Goal: Information Seeking & Learning: Learn about a topic

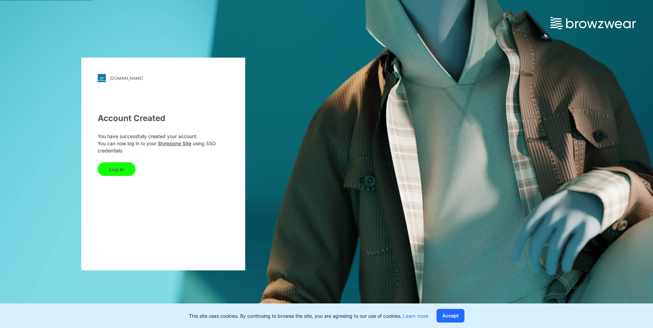
click at [122, 172] on button "Log In" at bounding box center [117, 170] width 38 height 14
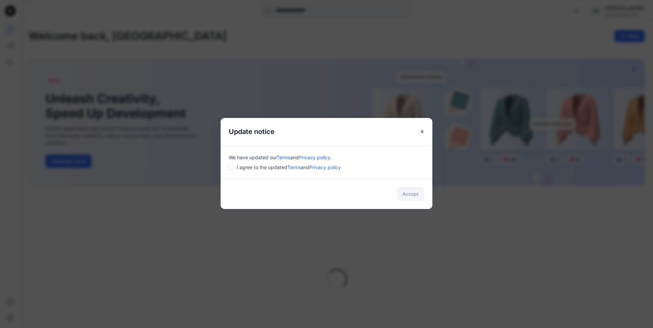
click at [235, 169] on div "I agree to the updated Terms and Privacy policy" at bounding box center [326, 167] width 195 height 7
click at [413, 191] on body "Notifications Mark all as read View all notifications AG Anuththara Gangoda Des…" at bounding box center [326, 321] width 653 height 642
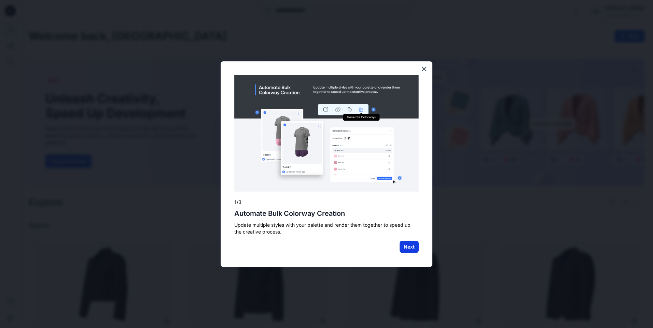
click at [411, 245] on button "Next" at bounding box center [408, 247] width 19 height 12
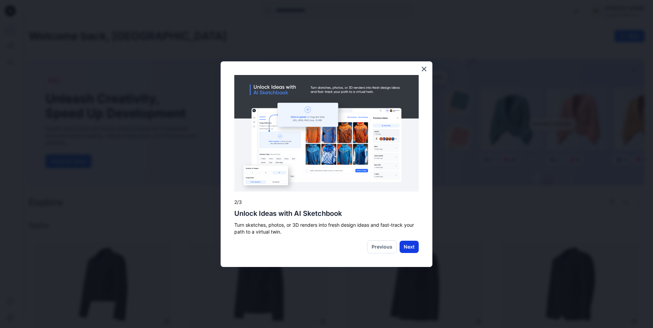
click at [404, 245] on button "Next" at bounding box center [408, 247] width 19 height 12
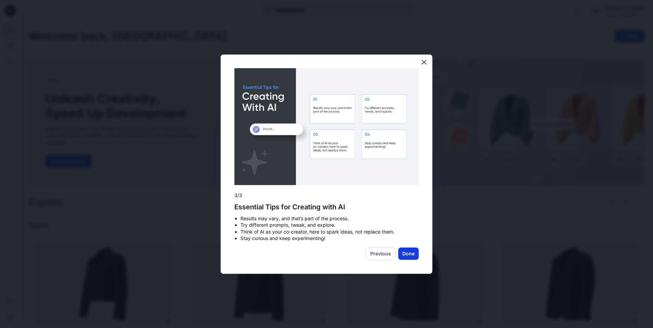
click at [407, 251] on button "Done" at bounding box center [408, 254] width 20 height 12
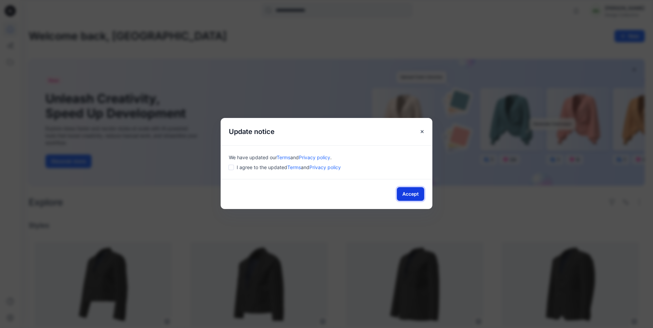
click at [414, 194] on button "Accept" at bounding box center [410, 194] width 27 height 14
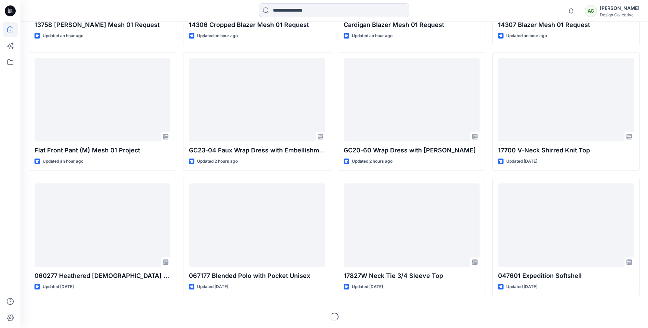
scroll to position [310, 0]
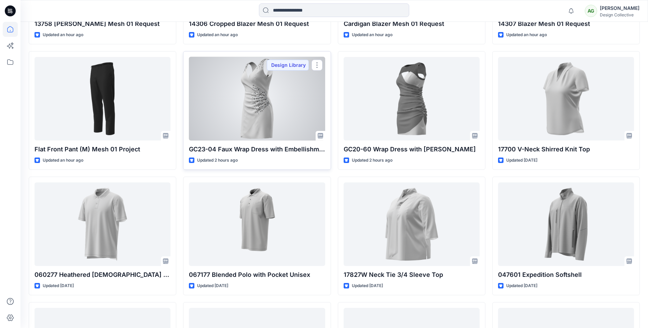
click at [253, 131] on div at bounding box center [257, 99] width 136 height 84
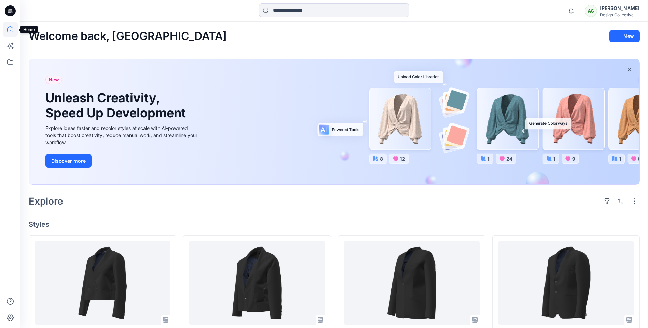
click at [5, 29] on icon at bounding box center [10, 29] width 15 height 15
click at [11, 62] on icon at bounding box center [10, 62] width 15 height 15
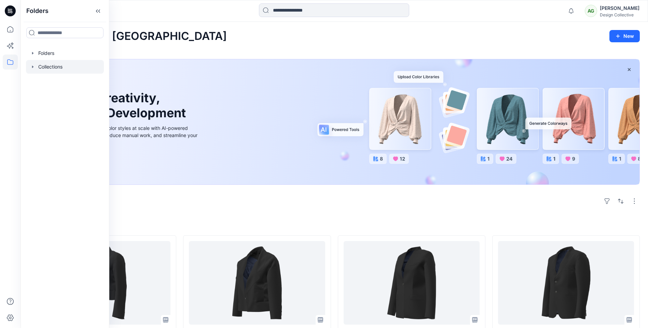
click at [32, 68] on icon "button" at bounding box center [32, 67] width 1 height 2
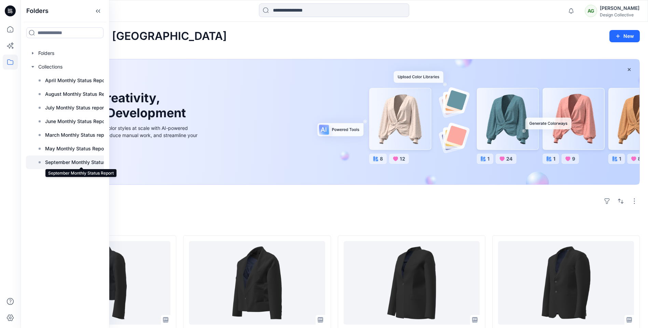
click at [75, 164] on p "September Monthly Status Report" at bounding box center [81, 162] width 72 height 8
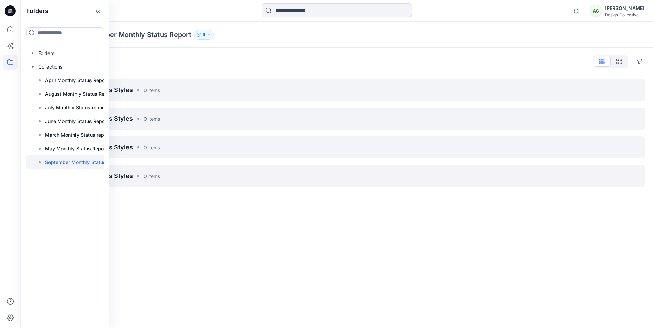
click at [289, 247] on div "Collections September Monthly Status Report 9 Styles Hide Legacy Styles [PERSON…" at bounding box center [336, 175] width 632 height 307
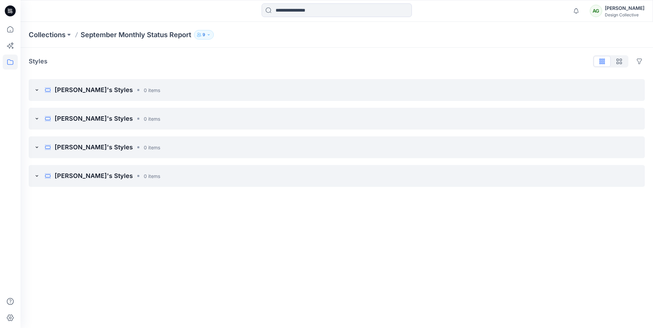
click at [37, 89] on icon at bounding box center [36, 89] width 5 height 5
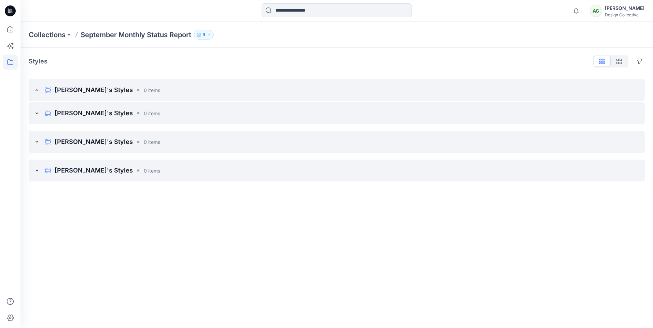
click at [37, 89] on icon at bounding box center [36, 89] width 5 height 5
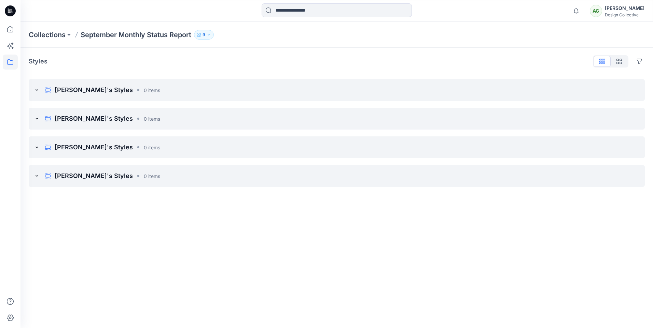
click at [37, 119] on icon at bounding box center [37, 118] width 2 height 1
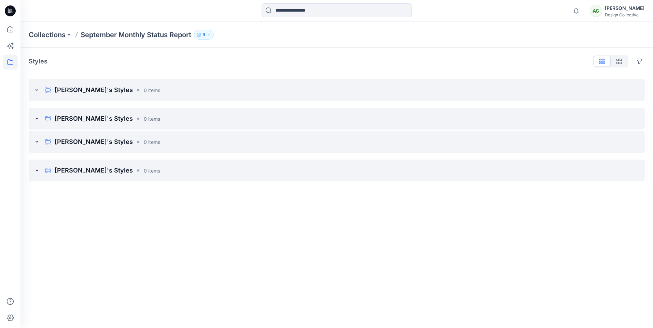
click at [37, 119] on icon at bounding box center [37, 118] width 2 height 1
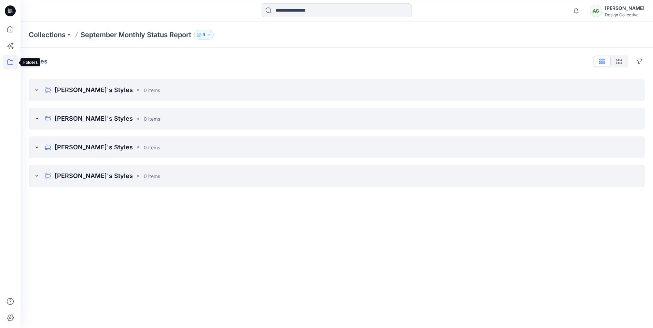
click at [11, 62] on icon at bounding box center [10, 62] width 15 height 15
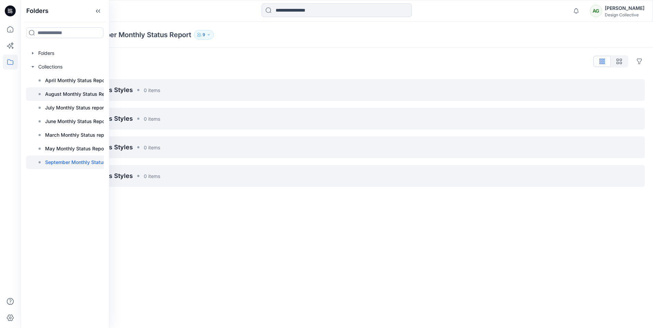
click at [83, 93] on p "August Monthly Status Report" at bounding box center [79, 94] width 69 height 8
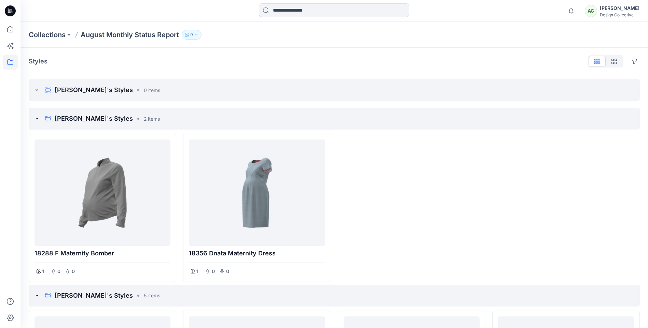
click at [37, 91] on icon at bounding box center [36, 89] width 5 height 5
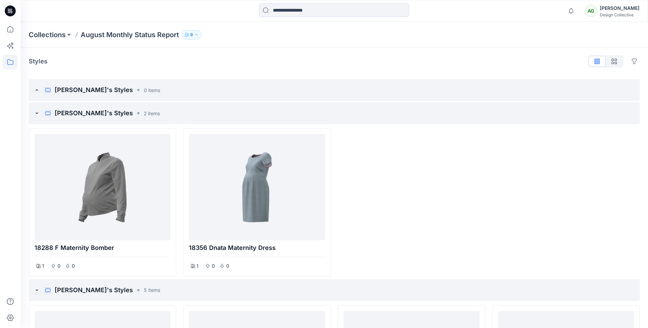
click at [37, 91] on icon at bounding box center [36, 89] width 5 height 5
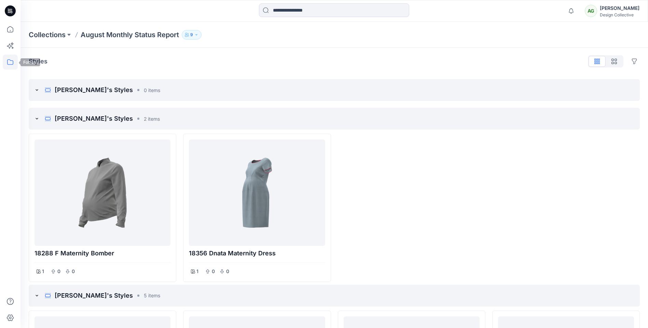
click at [7, 66] on icon at bounding box center [10, 62] width 15 height 15
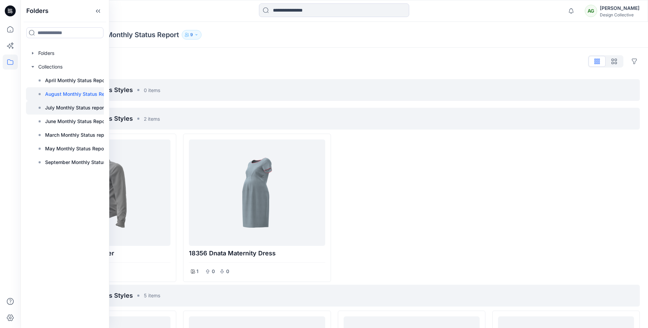
click at [70, 108] on p "July Monthly Status report" at bounding box center [75, 108] width 60 height 8
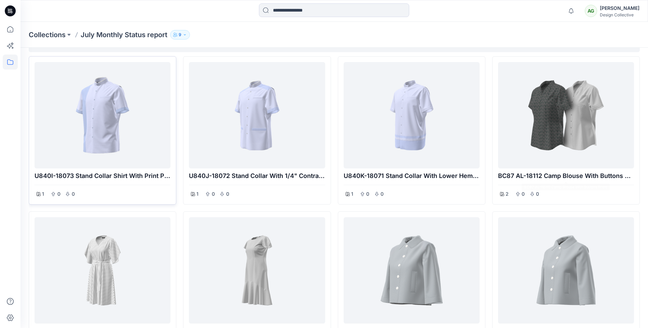
scroll to position [46, 0]
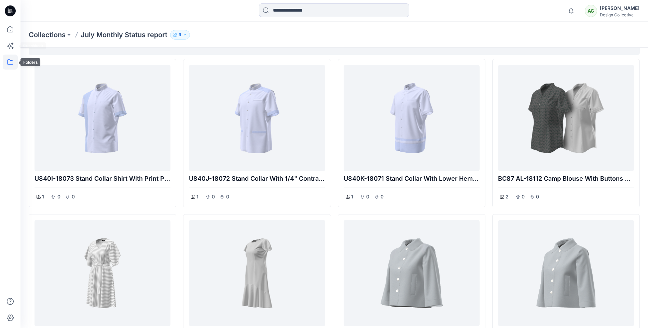
click at [9, 58] on icon at bounding box center [10, 62] width 15 height 15
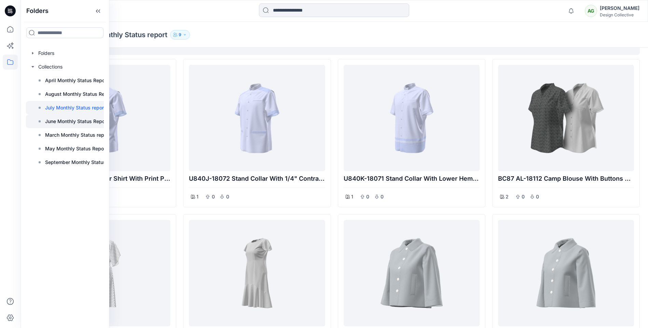
click at [76, 121] on p "June Monthly Status Report" at bounding box center [76, 121] width 63 height 8
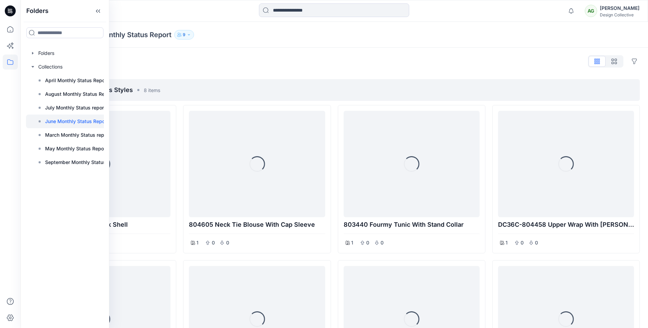
click at [452, 43] on div "Collections June Monthly Status Report 9" at bounding box center [333, 35] width 627 height 26
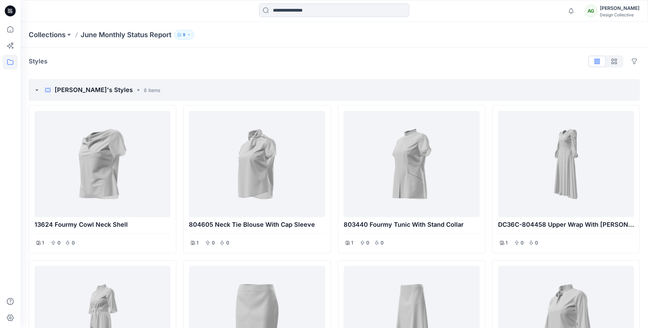
click at [550, 63] on div "Styles Hide Legacy Styles" at bounding box center [334, 61] width 611 height 11
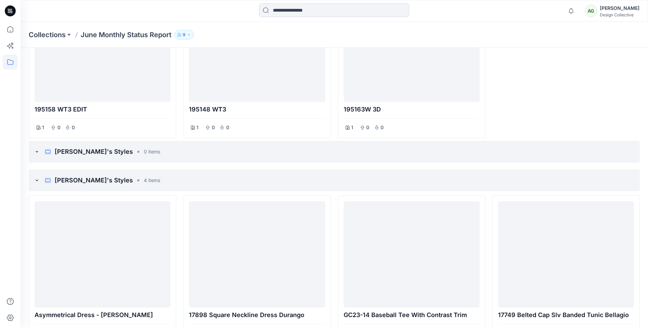
scroll to position [630, 0]
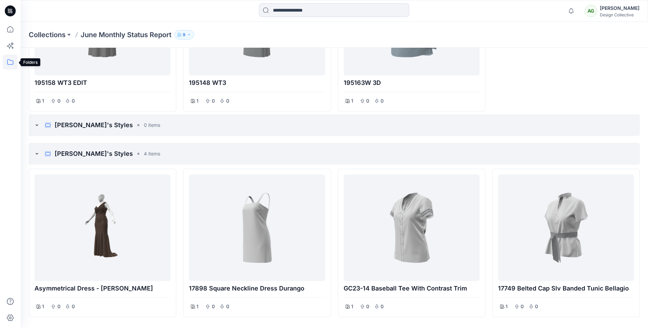
click at [8, 65] on icon at bounding box center [10, 61] width 6 height 5
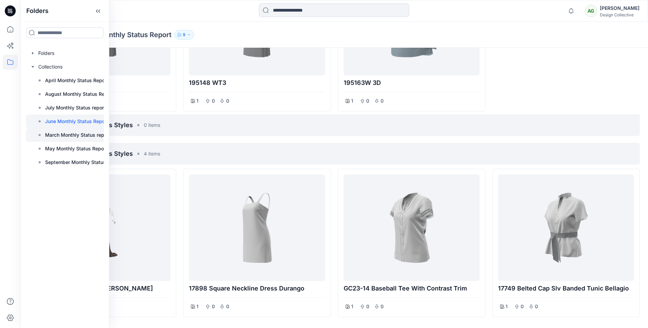
click at [53, 138] on p "March Monthly Status report" at bounding box center [77, 135] width 65 height 8
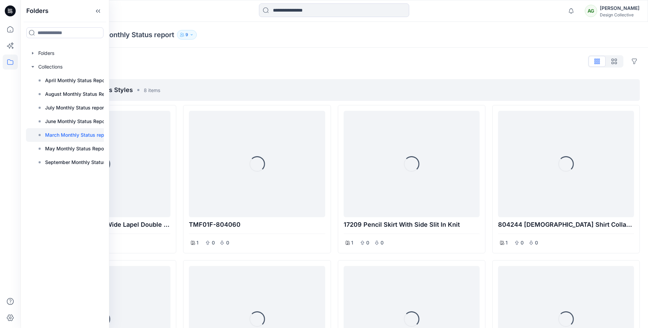
click at [489, 56] on div "Styles Hide Legacy Styles" at bounding box center [334, 61] width 611 height 11
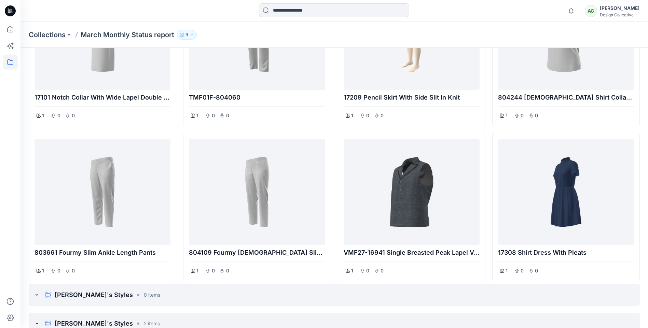
scroll to position [124, 0]
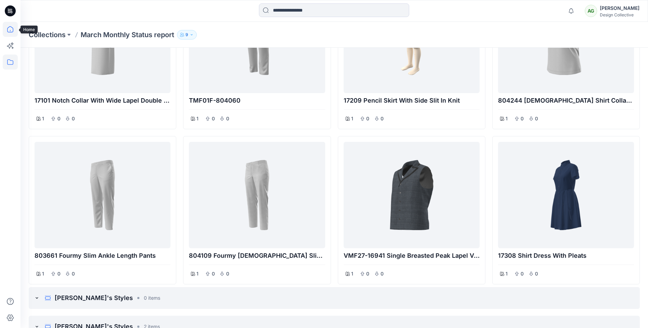
click at [7, 33] on icon at bounding box center [10, 29] width 15 height 15
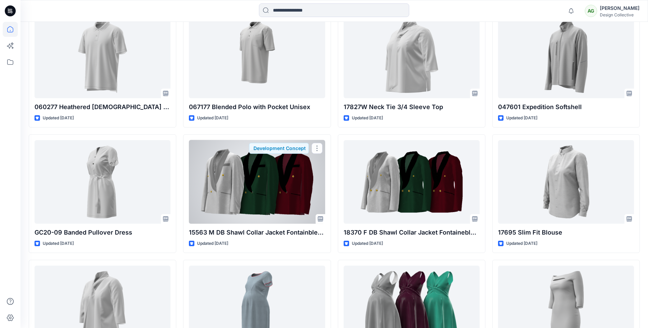
scroll to position [649, 0]
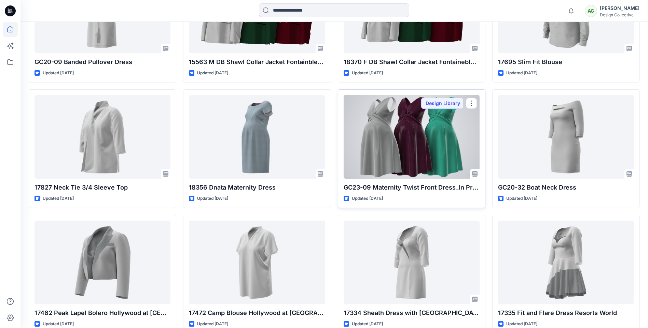
click at [397, 142] on div at bounding box center [411, 137] width 136 height 84
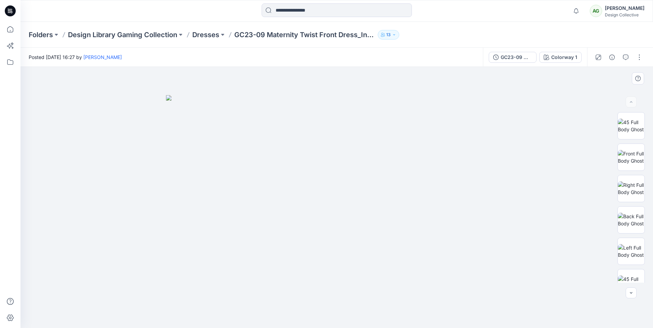
click at [263, 163] on img at bounding box center [336, 211] width 341 height 233
click at [622, 125] on img at bounding box center [631, 126] width 27 height 14
drag, startPoint x: 361, startPoint y: 185, endPoint x: 281, endPoint y: 186, distance: 79.9
click at [281, 186] on img at bounding box center [336, 198] width 209 height 262
drag, startPoint x: 280, startPoint y: 185, endPoint x: 353, endPoint y: 187, distance: 73.1
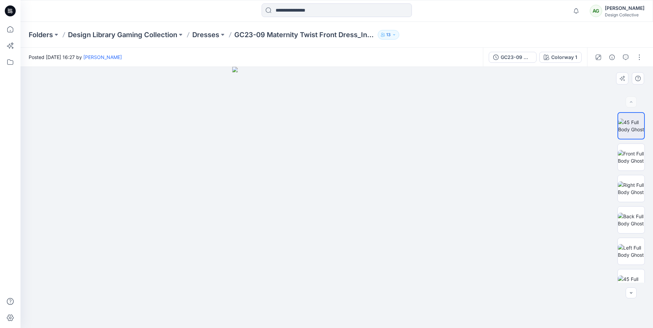
click at [353, 187] on img at bounding box center [336, 198] width 209 height 262
drag, startPoint x: 351, startPoint y: 191, endPoint x: 314, endPoint y: 195, distance: 37.1
click at [314, 195] on img at bounding box center [336, 198] width 209 height 262
drag, startPoint x: 340, startPoint y: 232, endPoint x: 407, endPoint y: 182, distance: 83.1
click at [346, 220] on img at bounding box center [336, 198] width 209 height 262
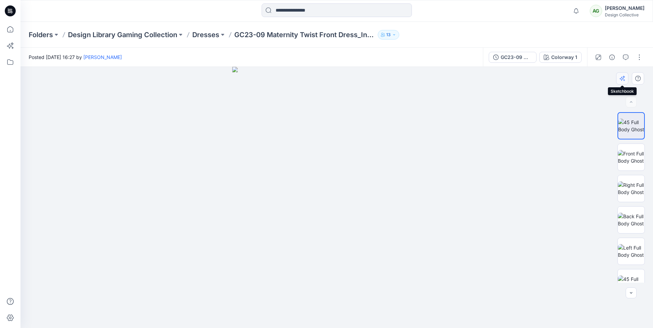
click at [625, 80] on icon "button" at bounding box center [624, 80] width 2 height 2
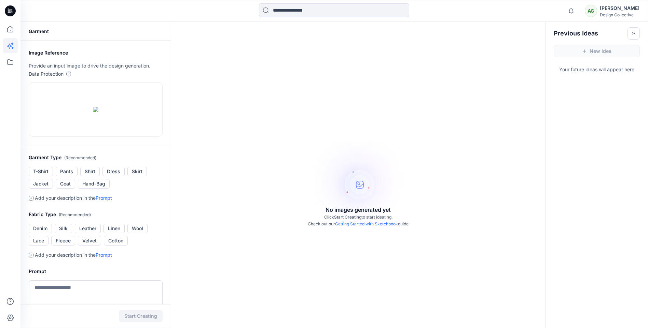
click at [64, 67] on p "Provide an input image to drive the design generation." at bounding box center [96, 66] width 134 height 8
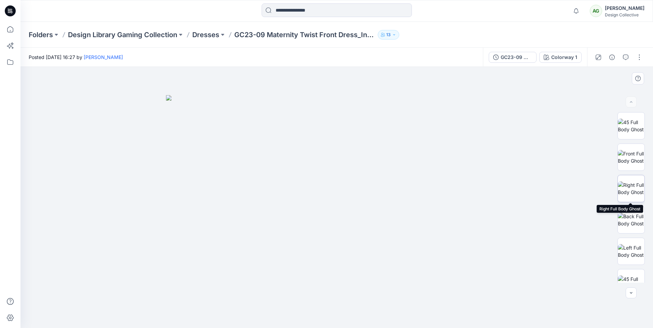
click at [633, 190] on img at bounding box center [631, 189] width 27 height 14
click at [632, 162] on img at bounding box center [631, 157] width 27 height 14
click at [631, 125] on img at bounding box center [631, 126] width 27 height 14
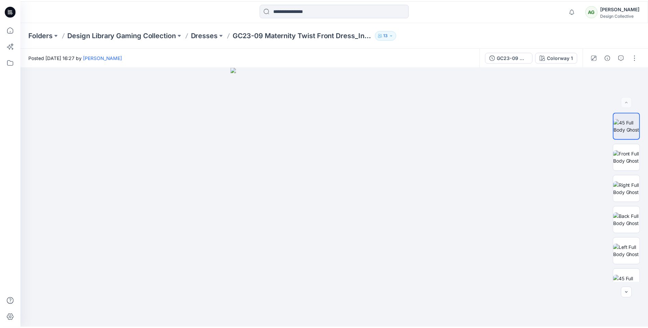
scroll to position [649, 0]
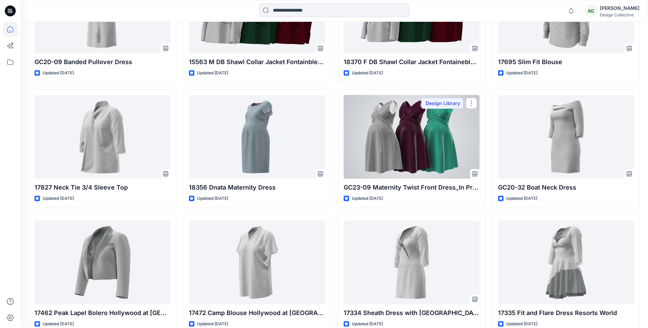
drag, startPoint x: 411, startPoint y: 143, endPoint x: 511, endPoint y: 159, distance: 100.9
click at [411, 144] on div at bounding box center [411, 137] width 136 height 84
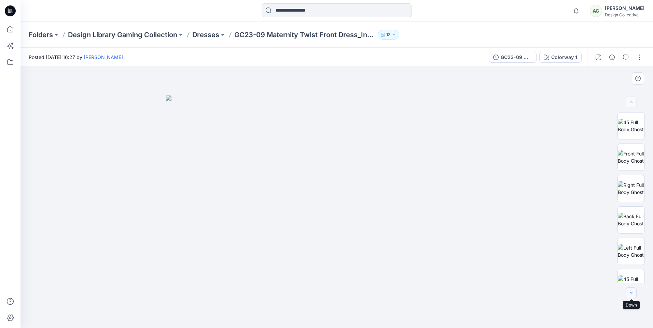
click at [629, 295] on icon "button" at bounding box center [630, 293] width 5 height 5
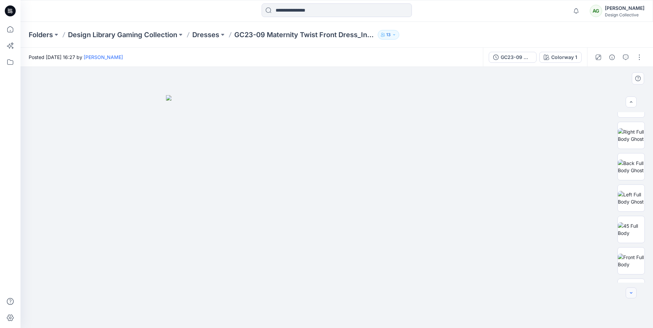
click at [629, 295] on icon "button" at bounding box center [630, 293] width 5 height 5
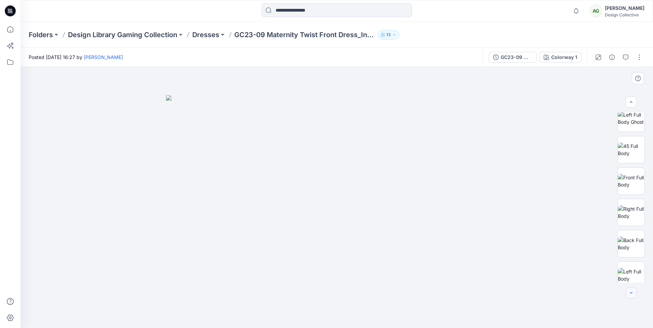
click at [629, 295] on icon "button" at bounding box center [630, 293] width 5 height 5
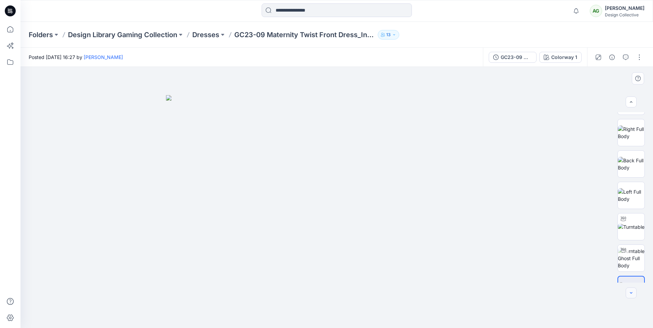
click at [629, 295] on icon "button" at bounding box center [630, 293] width 5 height 5
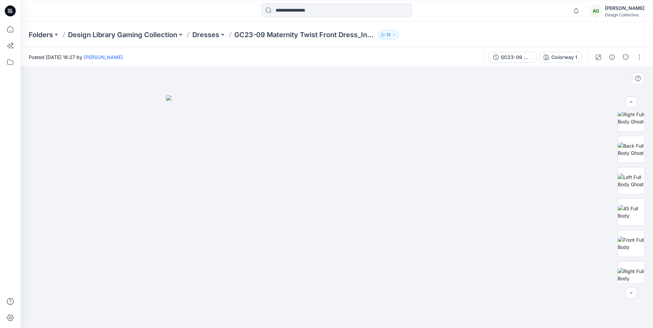
click at [646, 129] on div at bounding box center [631, 197] width 44 height 171
click at [628, 290] on button "button" at bounding box center [631, 293] width 11 height 11
click at [628, 291] on button "button" at bounding box center [631, 293] width 11 height 11
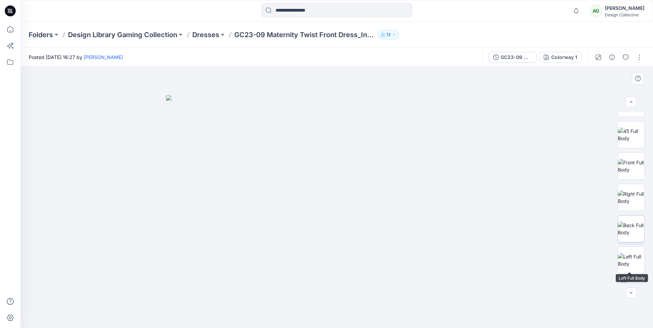
scroll to position [151, 0]
click at [625, 223] on img at bounding box center [631, 227] width 27 height 14
click at [629, 252] on img at bounding box center [631, 258] width 27 height 14
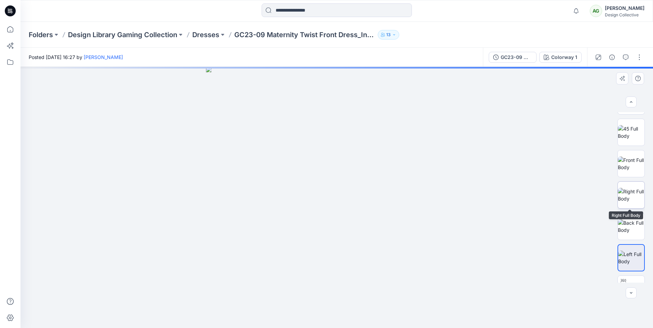
click at [629, 189] on img at bounding box center [631, 195] width 27 height 14
click at [628, 170] on img at bounding box center [631, 164] width 27 height 14
click at [629, 140] on img at bounding box center [631, 132] width 27 height 14
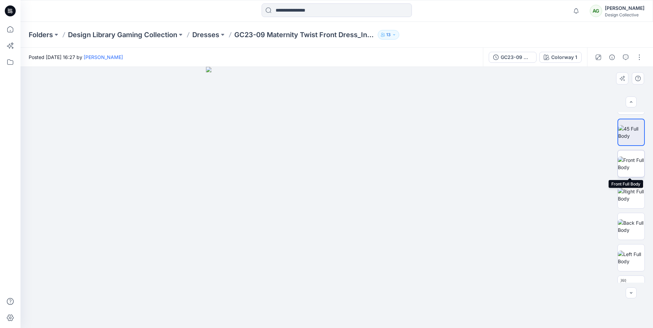
click at [636, 171] on img at bounding box center [631, 164] width 27 height 14
click at [629, 198] on img at bounding box center [631, 195] width 27 height 14
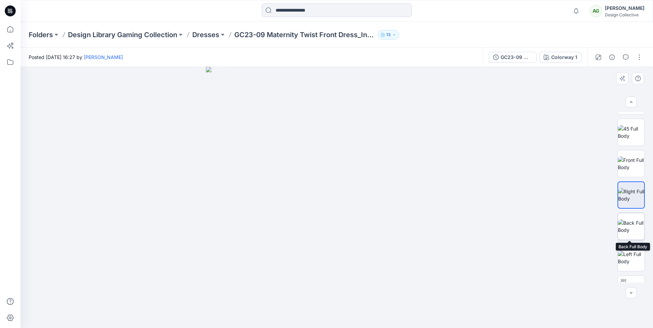
click at [628, 234] on img at bounding box center [631, 227] width 27 height 14
click at [631, 99] on button "button" at bounding box center [631, 102] width 11 height 11
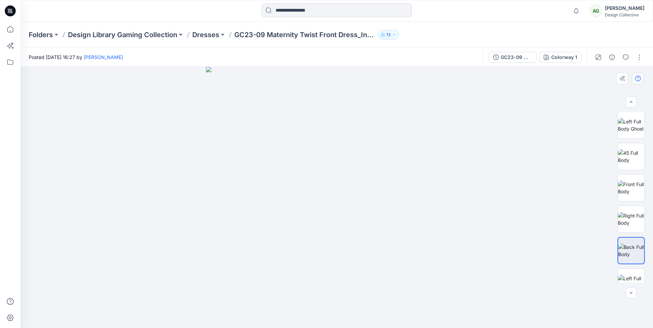
scroll to position [124, 0]
click at [637, 61] on button "button" at bounding box center [639, 57] width 11 height 11
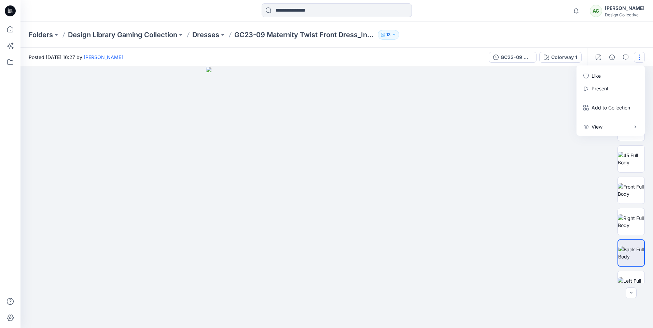
click at [636, 59] on button "button" at bounding box center [639, 57] width 11 height 11
click at [629, 229] on img at bounding box center [631, 222] width 27 height 14
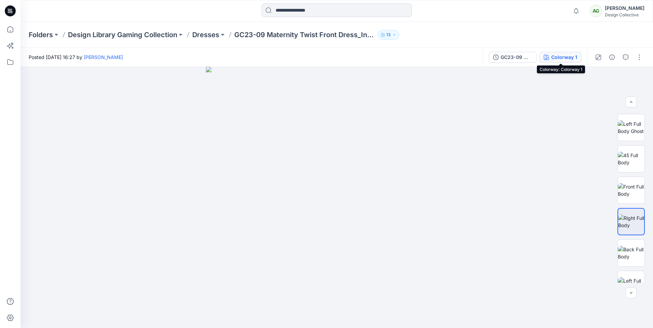
click at [572, 55] on div "Colorway 1" at bounding box center [564, 58] width 26 height 8
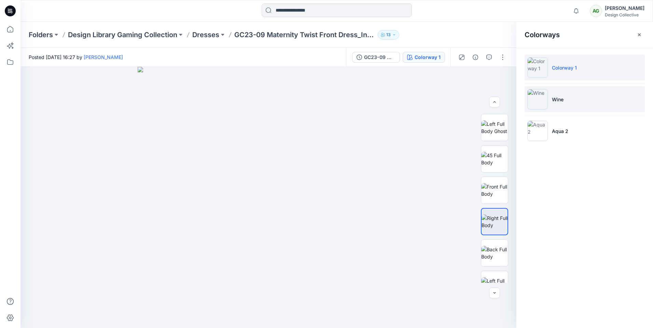
click at [570, 101] on li "Wine" at bounding box center [584, 99] width 120 height 26
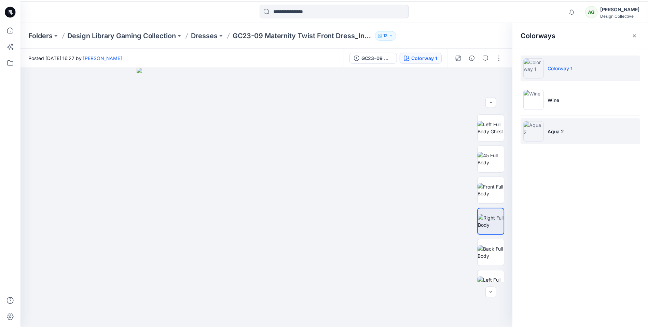
scroll to position [0, 0]
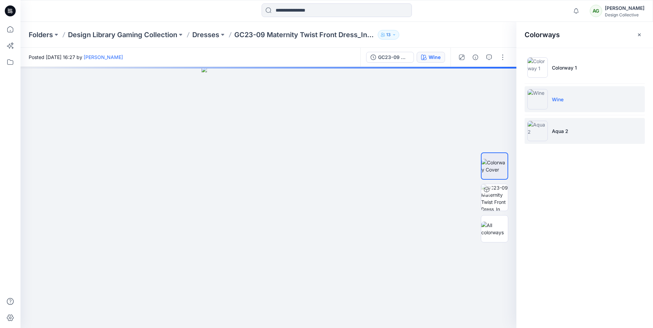
click at [574, 131] on li "Aqua 2" at bounding box center [584, 131] width 120 height 26
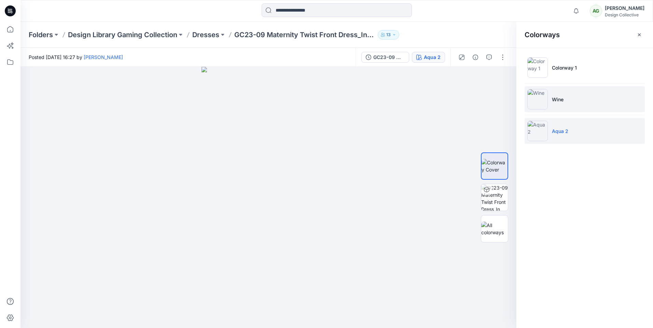
click at [542, 94] on img at bounding box center [537, 99] width 20 height 20
click at [568, 135] on li "Aqua 2" at bounding box center [584, 131] width 120 height 26
click at [568, 108] on li "Wine" at bounding box center [584, 99] width 120 height 26
click at [577, 138] on li "Aqua 2" at bounding box center [584, 131] width 120 height 26
click at [571, 102] on li "Wine" at bounding box center [584, 99] width 120 height 26
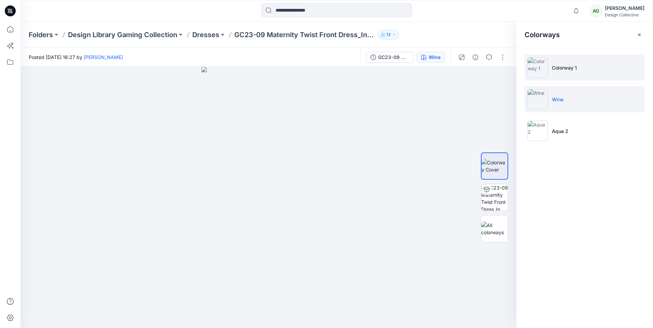
click at [577, 67] on p "Colorway 1" at bounding box center [564, 67] width 25 height 7
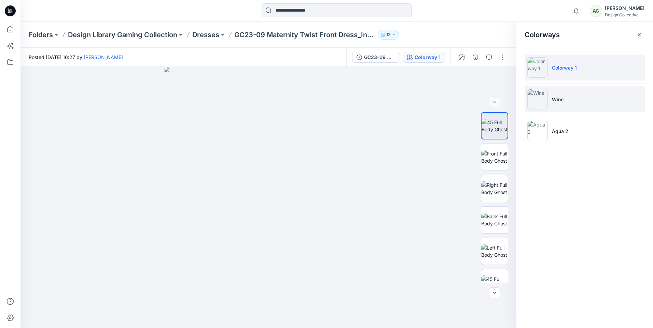
click at [578, 92] on li "Wine" at bounding box center [584, 99] width 120 height 26
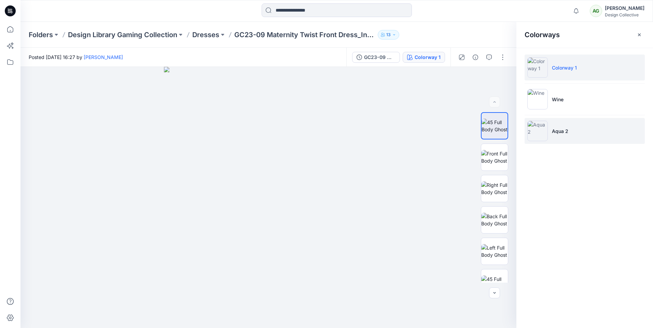
click at [572, 128] on li "Aqua 2" at bounding box center [584, 131] width 120 height 26
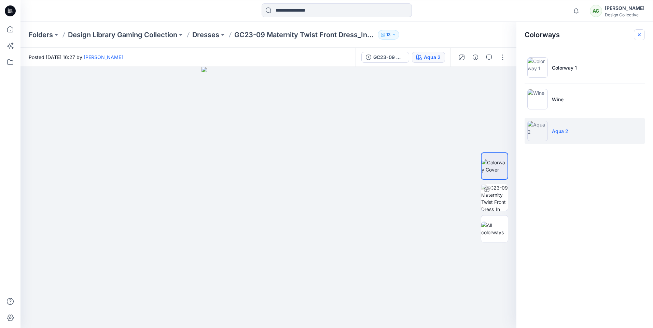
click at [640, 34] on icon "button" at bounding box center [639, 34] width 3 height 3
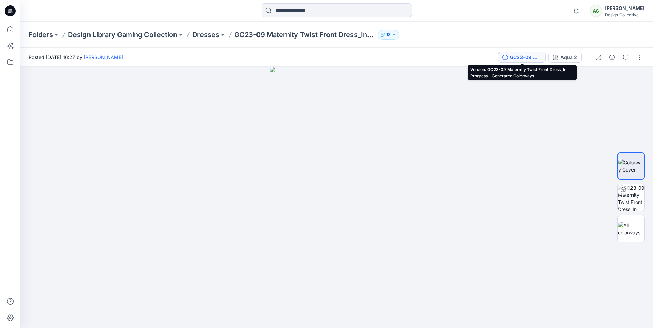
click at [524, 60] on div "GC23-09 Maternity Twist Front Dress_In Progress - Generated Colorways" at bounding box center [525, 58] width 31 height 8
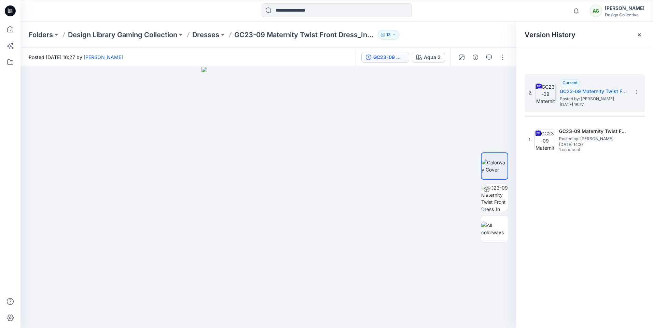
click at [562, 114] on div "2. Current GC23-09 Maternity Twist Front Dress_In Progress - Generated Colorway…" at bounding box center [584, 116] width 120 height 85
click at [637, 33] on icon at bounding box center [638, 34] width 5 height 5
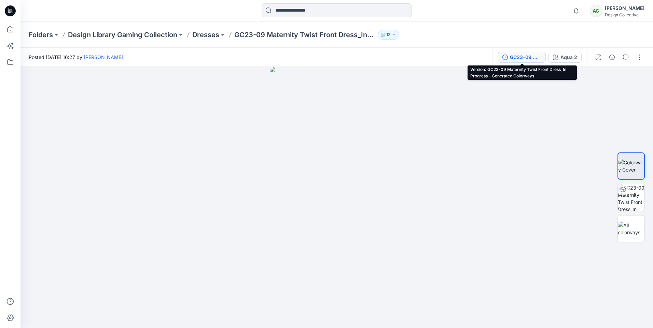
click at [514, 55] on div "GC23-09 Maternity Twist Front Dress_In Progress - Generated Colorways" at bounding box center [525, 58] width 31 height 8
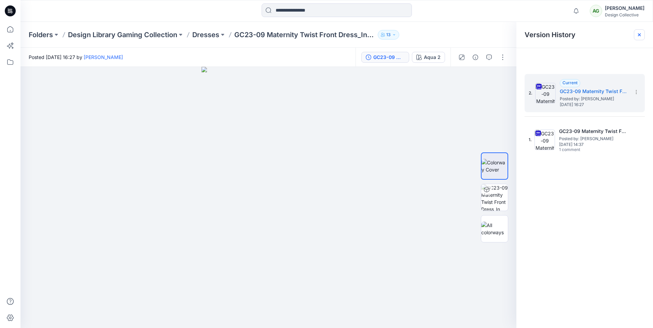
click at [641, 36] on icon at bounding box center [639, 34] width 3 height 3
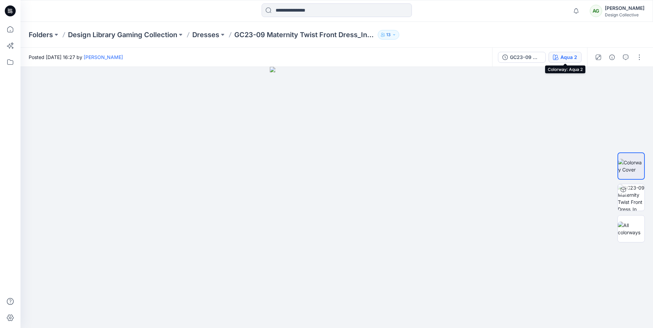
click at [562, 57] on div "Aqua 2" at bounding box center [568, 58] width 17 height 8
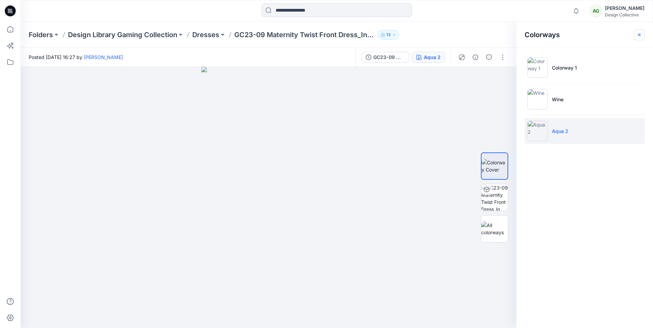
click at [641, 37] on icon "button" at bounding box center [638, 34] width 5 height 5
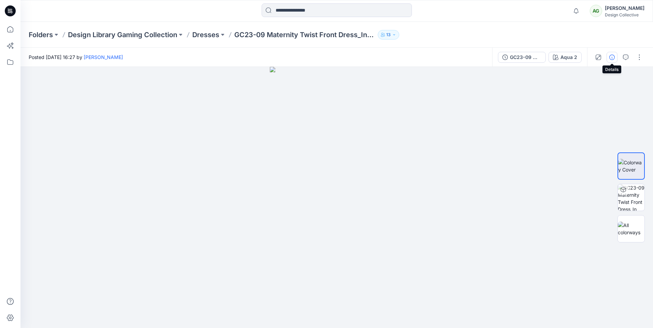
click at [611, 57] on icon "button" at bounding box center [611, 57] width 5 height 5
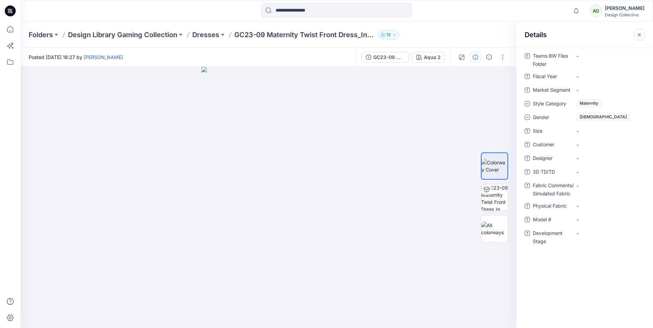
click at [640, 36] on icon "button" at bounding box center [639, 34] width 3 height 3
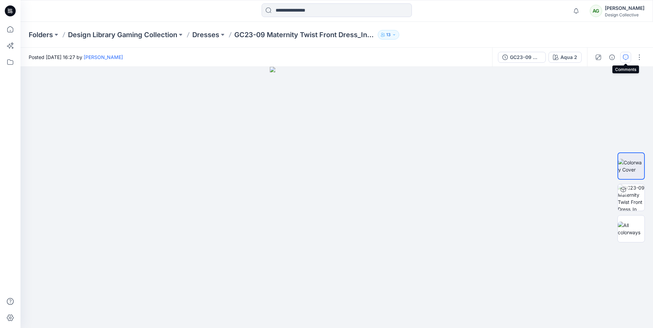
click at [628, 57] on button "button" at bounding box center [625, 57] width 11 height 11
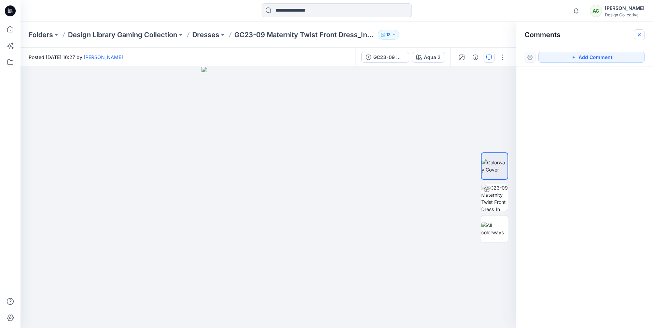
click at [640, 38] on button "button" at bounding box center [639, 34] width 11 height 11
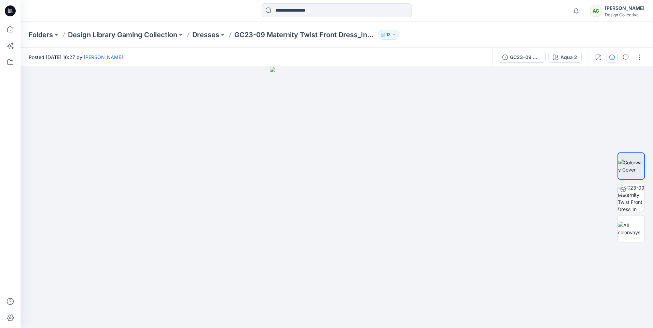
click at [610, 58] on icon "button" at bounding box center [611, 57] width 5 height 5
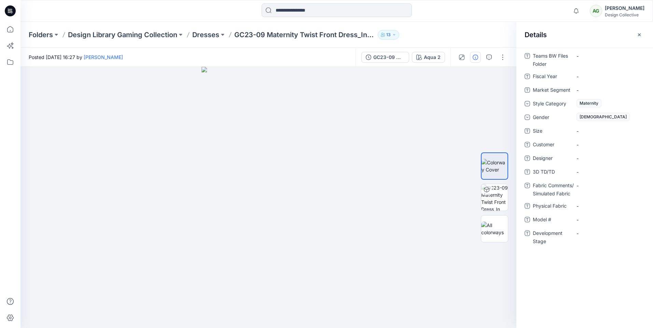
click at [559, 136] on span "Size" at bounding box center [553, 132] width 41 height 10
click at [557, 162] on span "Designer" at bounding box center [553, 159] width 41 height 10
click at [557, 198] on span "Fabric Comments/ Simulated Fabric" at bounding box center [553, 190] width 41 height 16
click at [553, 236] on span "Development Stage" at bounding box center [553, 237] width 41 height 16
click at [641, 32] on icon "button" at bounding box center [638, 34] width 5 height 5
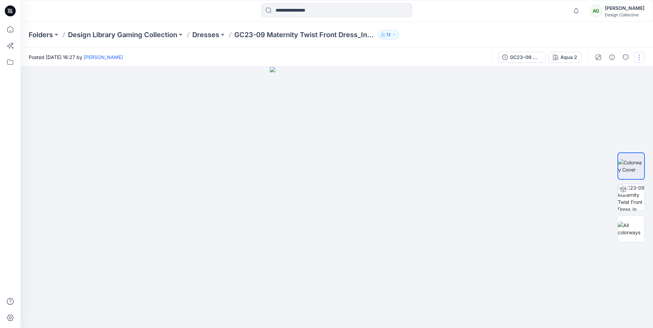
click at [640, 62] on button "button" at bounding box center [639, 57] width 11 height 11
click at [615, 130] on button "View" at bounding box center [610, 127] width 63 height 13
click at [593, 74] on p "Like" at bounding box center [595, 75] width 9 height 7
click at [597, 30] on div "Folders Design Library Gaming Collection Dresses GC23-09 Maternity Twist Front …" at bounding box center [336, 35] width 632 height 26
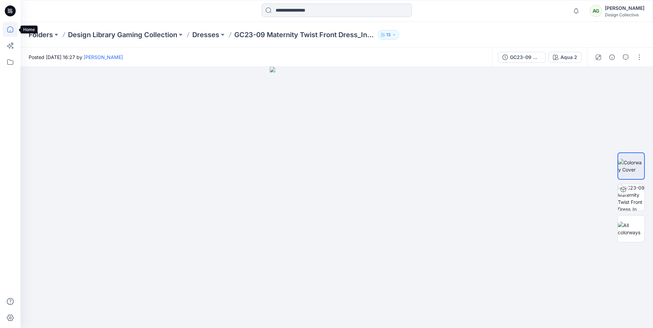
click at [12, 36] on icon at bounding box center [10, 29] width 15 height 15
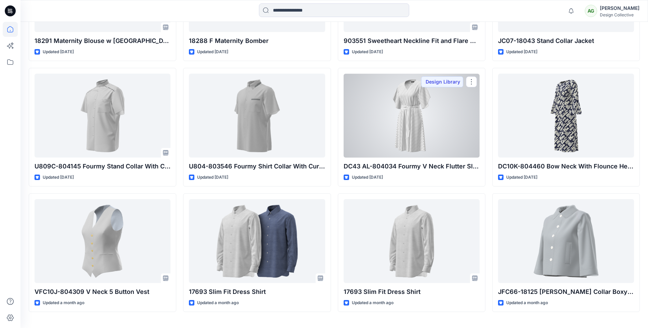
scroll to position [1064, 0]
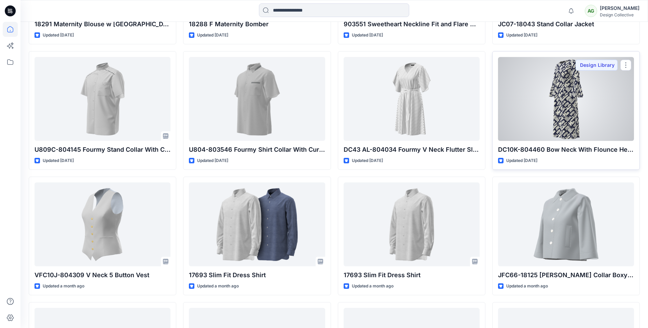
click at [578, 115] on div at bounding box center [566, 99] width 136 height 84
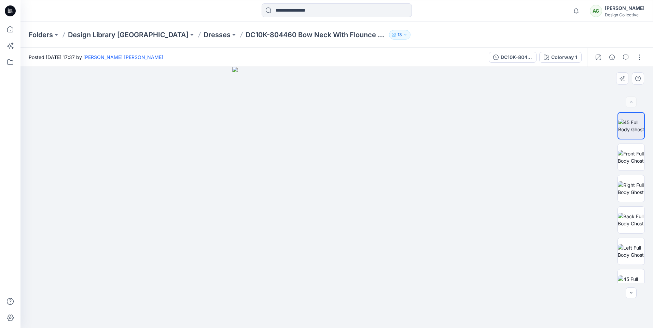
drag, startPoint x: 391, startPoint y: 197, endPoint x: 344, endPoint y: 205, distance: 47.4
click at [344, 205] on img at bounding box center [336, 198] width 209 height 262
drag, startPoint x: 323, startPoint y: 209, endPoint x: 433, endPoint y: 196, distance: 111.0
click at [349, 205] on img at bounding box center [336, 198] width 209 height 262
click at [624, 153] on img at bounding box center [631, 157] width 27 height 14
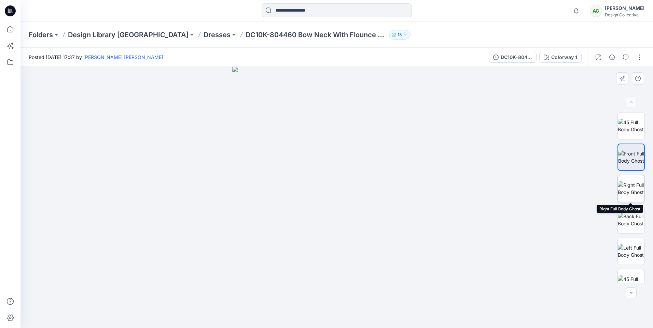
click at [624, 193] on img at bounding box center [631, 189] width 27 height 14
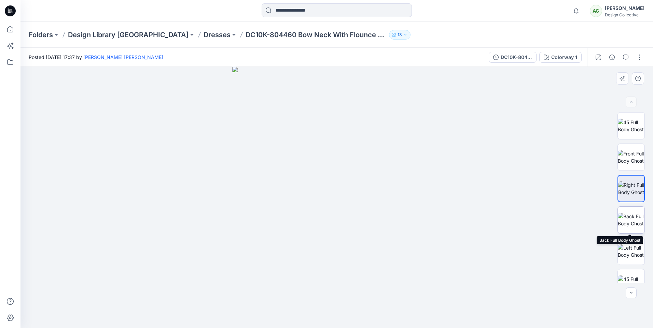
click at [633, 224] on img at bounding box center [631, 220] width 27 height 14
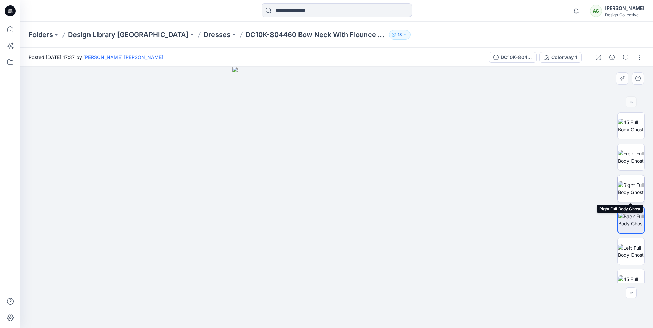
click at [630, 194] on img at bounding box center [631, 189] width 27 height 14
click at [635, 161] on img at bounding box center [631, 157] width 27 height 14
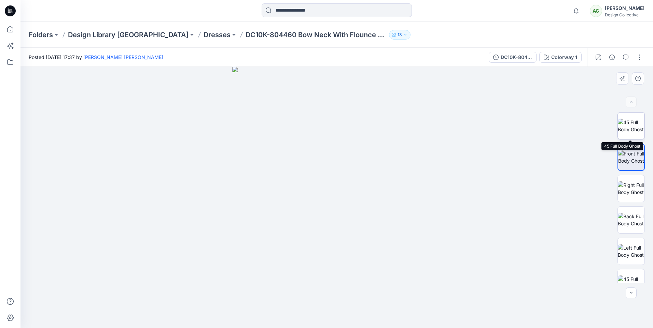
click at [625, 133] on img at bounding box center [631, 126] width 27 height 14
click at [621, 158] on img at bounding box center [631, 157] width 27 height 14
click at [618, 195] on img at bounding box center [631, 189] width 27 height 14
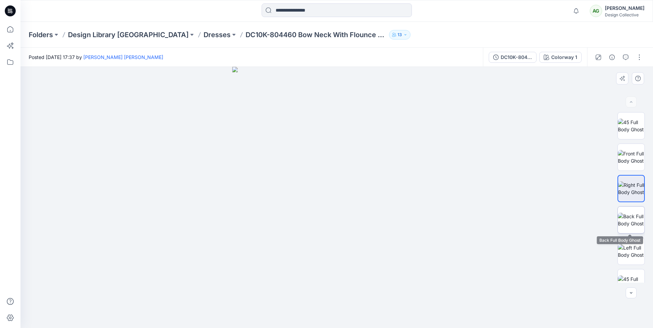
click at [629, 219] on img at bounding box center [631, 220] width 27 height 14
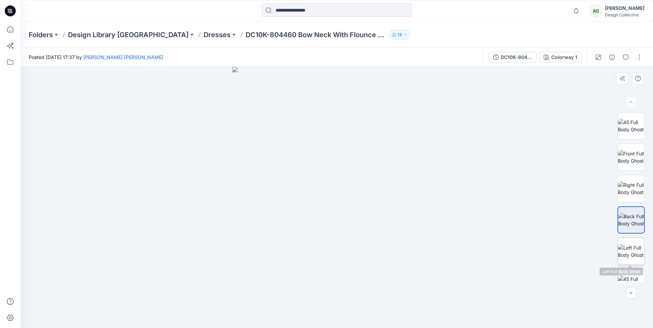
click at [618, 259] on img at bounding box center [631, 251] width 27 height 14
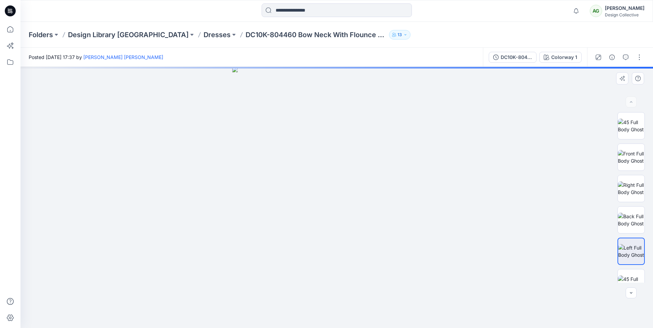
click at [638, 252] on img at bounding box center [631, 251] width 26 height 14
click at [636, 227] on img at bounding box center [631, 220] width 27 height 14
